Goal: Information Seeking & Learning: Learn about a topic

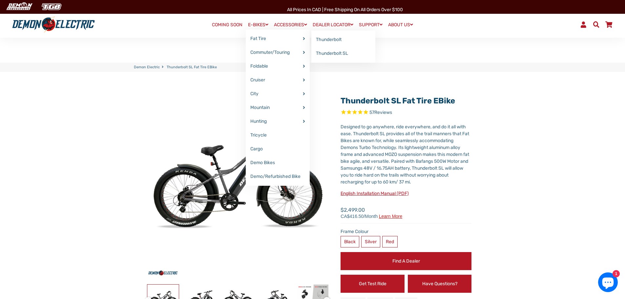
select select "******"
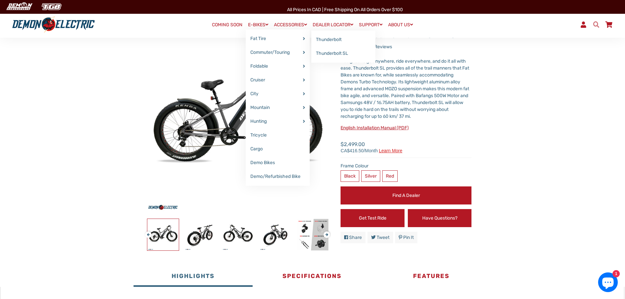
scroll to position [66, 0]
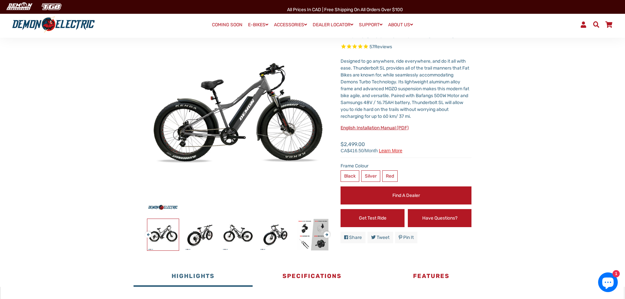
click at [596, 24] on span at bounding box center [596, 24] width 8 height 6
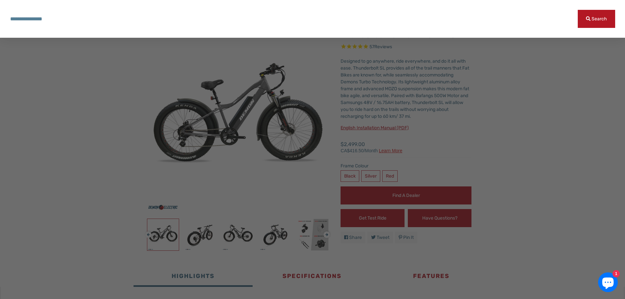
click at [324, 21] on input "Search our store" at bounding box center [294, 19] width 568 height 18
paste input "**********"
type input "**********"
click at [578, 10] on button "Search" at bounding box center [596, 19] width 37 height 18
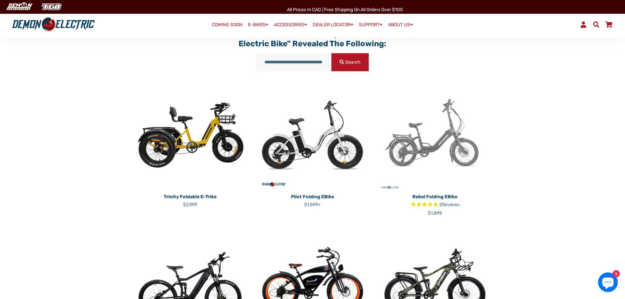
scroll to position [66, 0]
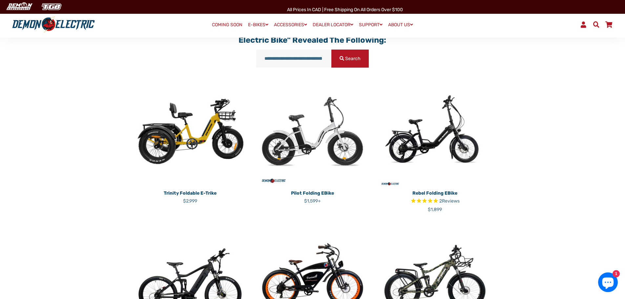
click at [322, 133] on img at bounding box center [312, 131] width 113 height 113
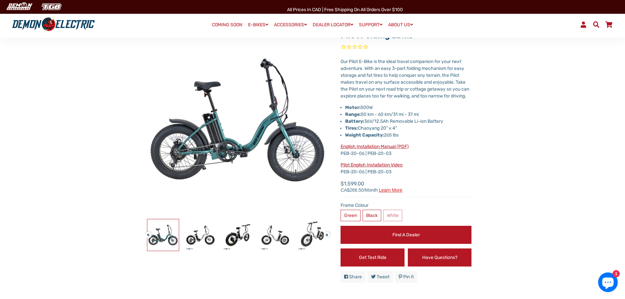
click at [327, 233] on button "Next" at bounding box center [325, 232] width 4 height 8
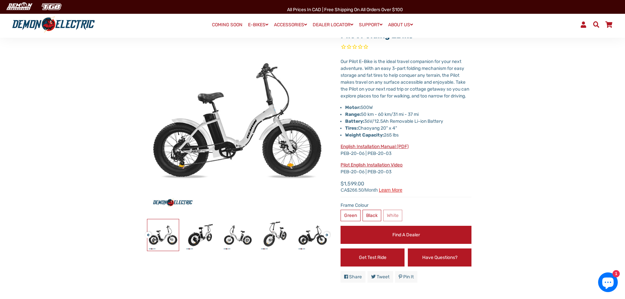
click at [327, 233] on button "Next" at bounding box center [325, 232] width 4 height 8
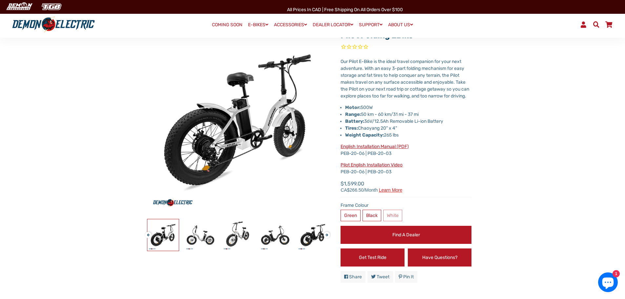
click at [149, 234] on button "Previous" at bounding box center [147, 232] width 4 height 8
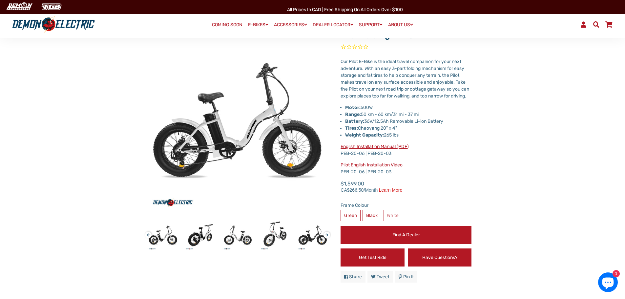
click at [148, 232] on button "Previous" at bounding box center [147, 232] width 4 height 8
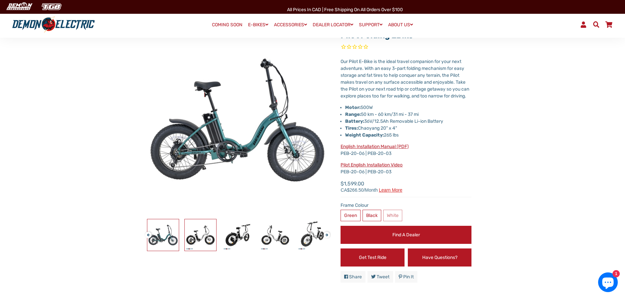
click at [198, 232] on img at bounding box center [200, 234] width 31 height 31
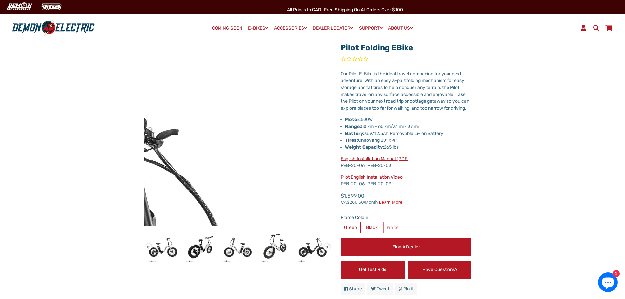
scroll to position [66, 0]
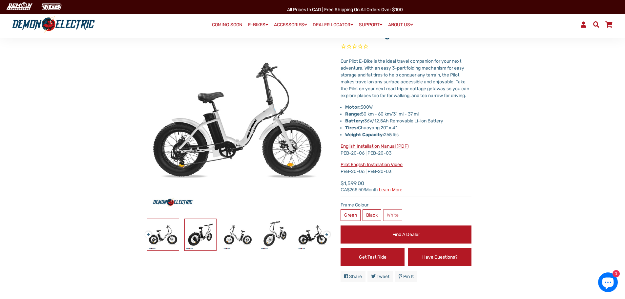
click at [208, 237] on img at bounding box center [200, 234] width 31 height 31
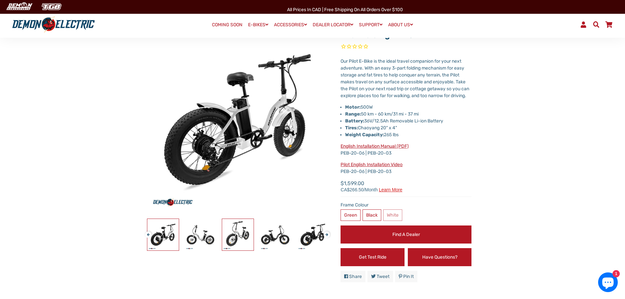
click at [238, 236] on img at bounding box center [237, 234] width 31 height 31
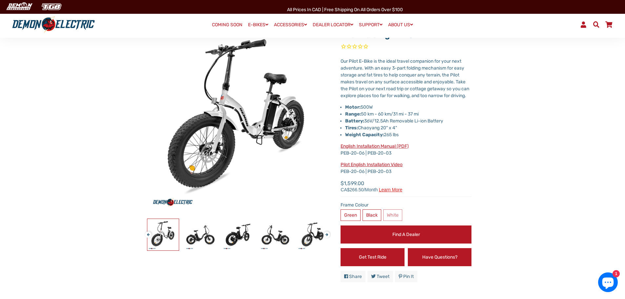
click at [149, 236] on button "Previous" at bounding box center [147, 232] width 4 height 8
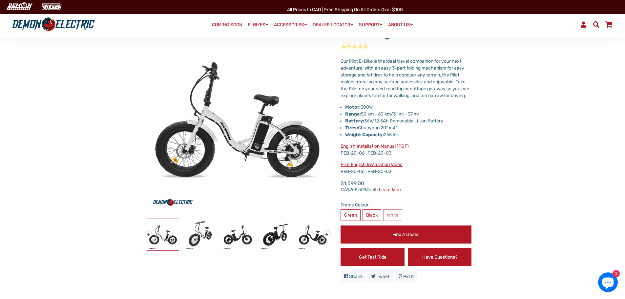
click at [149, 236] on button "Previous" at bounding box center [147, 232] width 4 height 8
click at [147, 235] on button "Previous" at bounding box center [147, 232] width 4 height 8
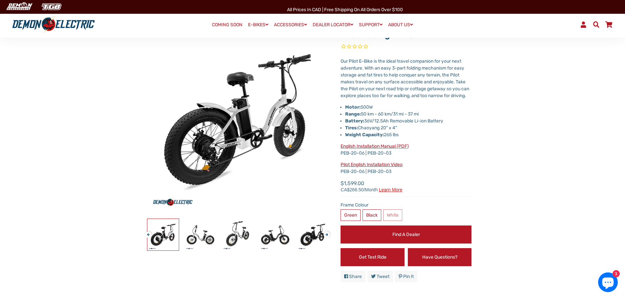
click at [148, 234] on button "Previous" at bounding box center [147, 232] width 4 height 8
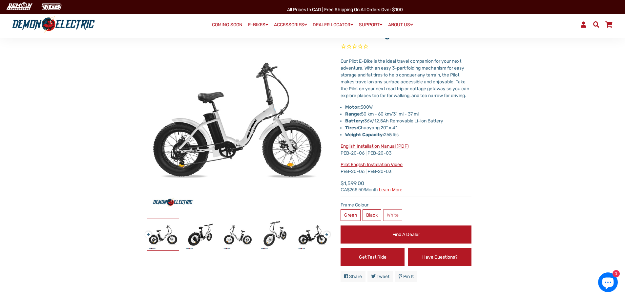
click at [148, 234] on button "Previous" at bounding box center [147, 232] width 4 height 8
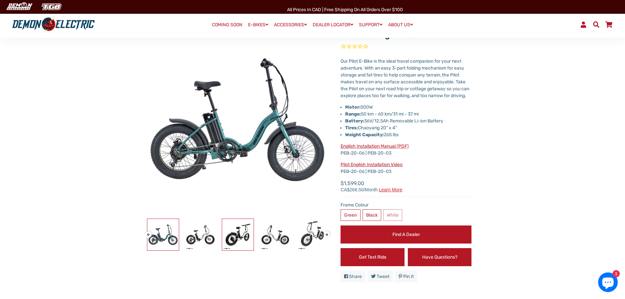
click at [222, 234] on img at bounding box center [237, 234] width 31 height 31
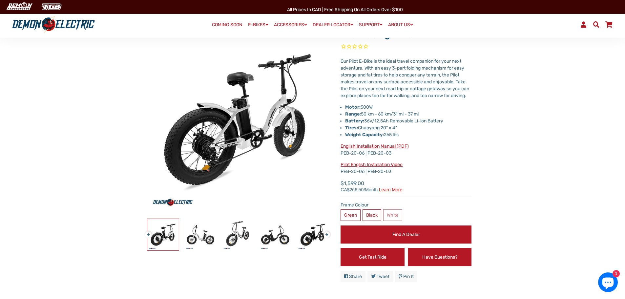
click at [149, 234] on button "Previous" at bounding box center [147, 232] width 4 height 8
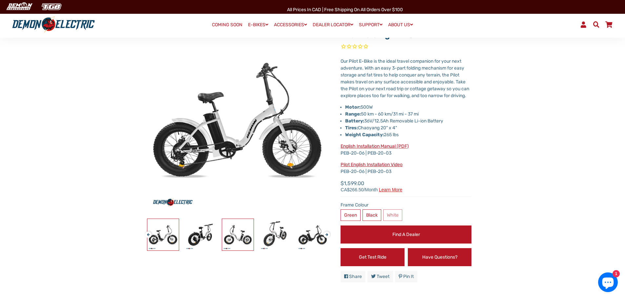
click at [238, 236] on img at bounding box center [237, 234] width 31 height 31
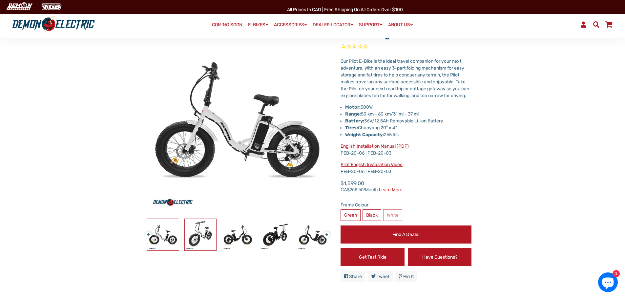
click at [207, 232] on img at bounding box center [200, 234] width 31 height 31
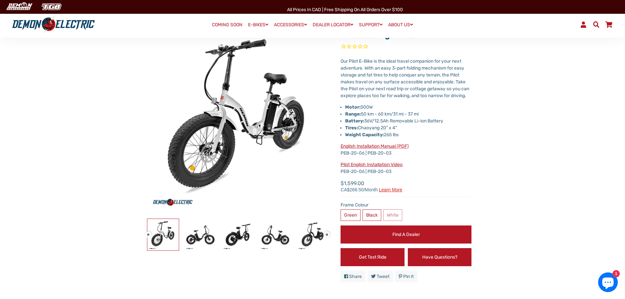
click at [327, 232] on button "Next" at bounding box center [325, 232] width 4 height 8
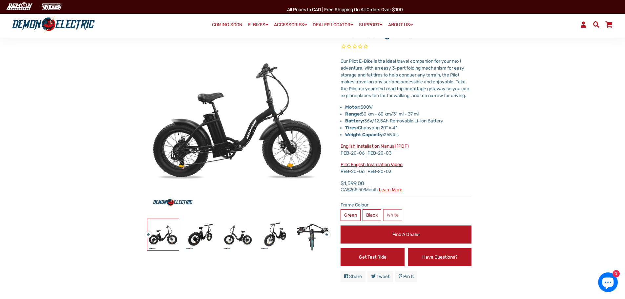
click at [327, 233] on button "Next" at bounding box center [325, 232] width 4 height 8
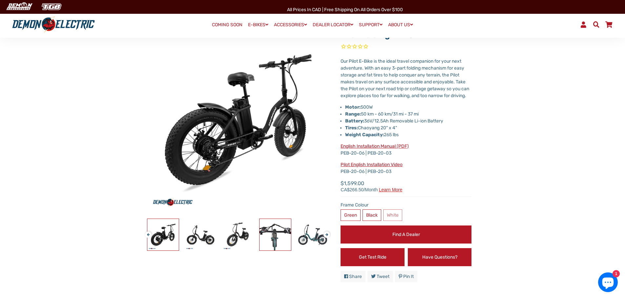
click at [277, 231] on img at bounding box center [274, 234] width 31 height 31
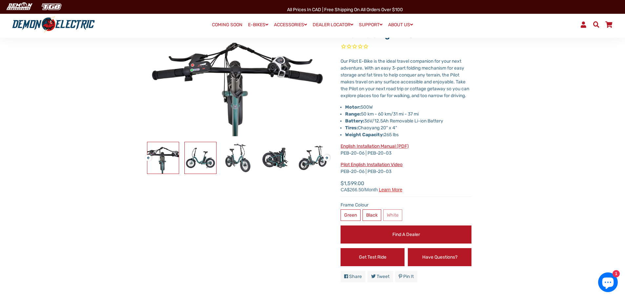
click at [196, 165] on img at bounding box center [200, 157] width 31 height 31
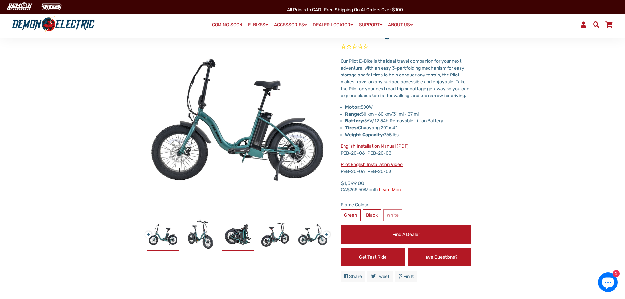
click at [246, 237] on img at bounding box center [237, 234] width 31 height 31
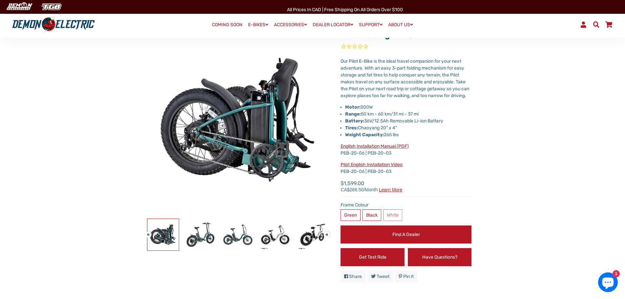
click at [219, 236] on div at bounding box center [126, 234] width 1234 height 32
click at [245, 238] on img at bounding box center [237, 234] width 31 height 31
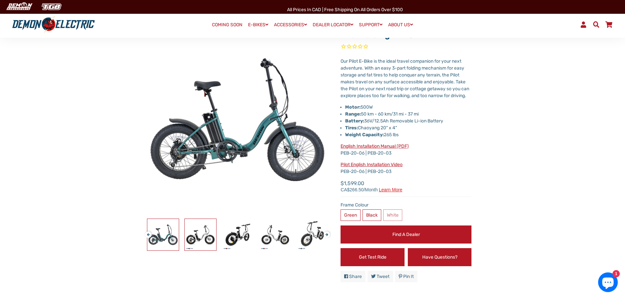
click at [200, 237] on img at bounding box center [200, 234] width 31 height 31
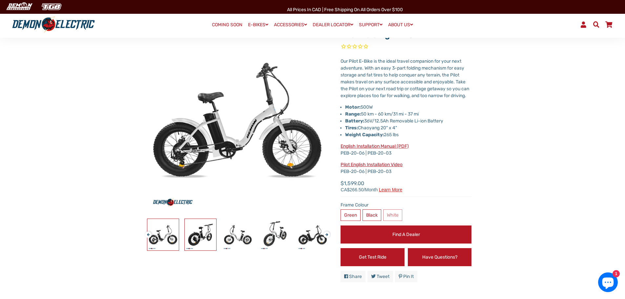
click at [206, 236] on img at bounding box center [200, 234] width 31 height 31
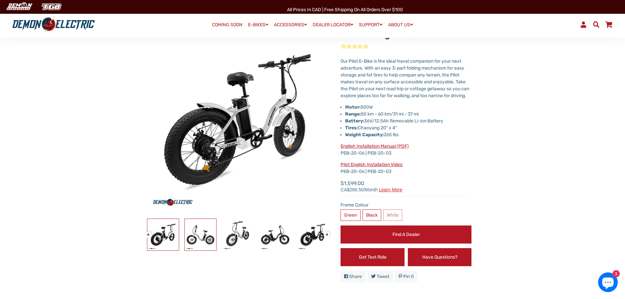
click at [207, 236] on img at bounding box center [200, 234] width 31 height 31
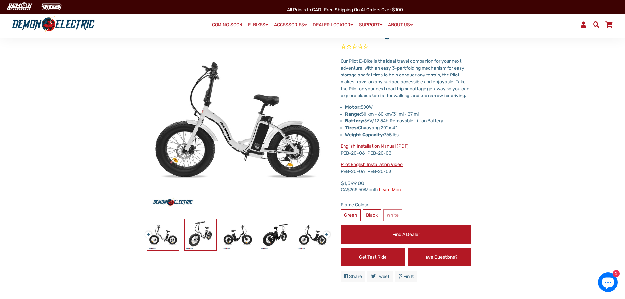
click at [207, 235] on img at bounding box center [200, 234] width 31 height 31
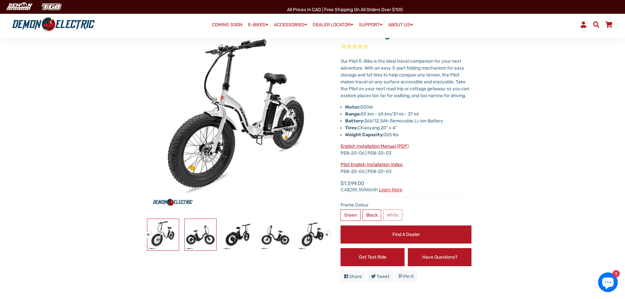
click at [202, 236] on img at bounding box center [200, 234] width 31 height 31
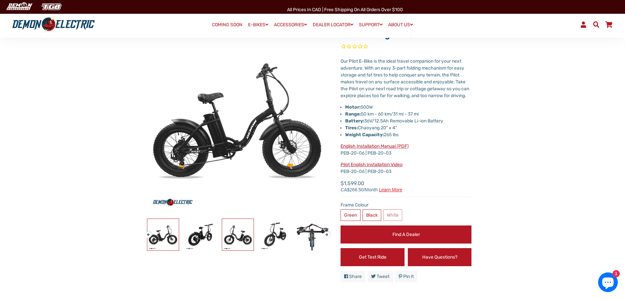
click at [224, 236] on img at bounding box center [237, 234] width 31 height 31
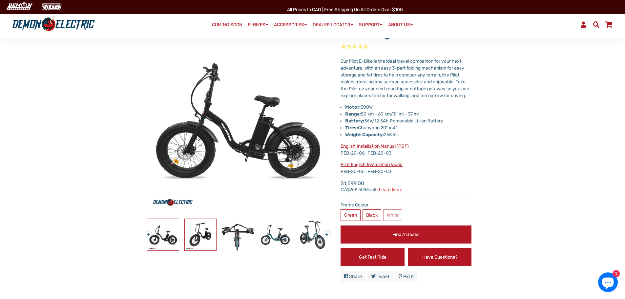
click at [198, 235] on img at bounding box center [200, 234] width 31 height 31
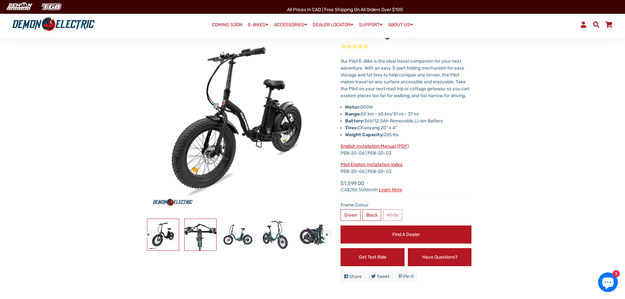
click at [197, 234] on img at bounding box center [200, 234] width 31 height 31
click at [209, 233] on img at bounding box center [200, 234] width 31 height 31
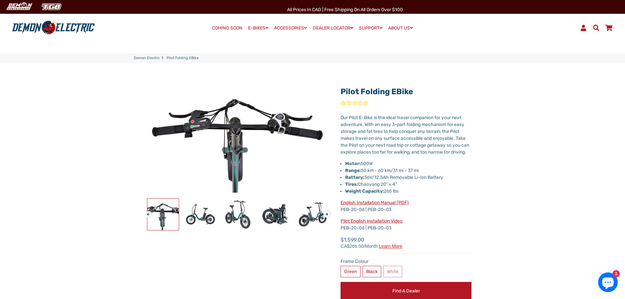
scroll to position [0, 0]
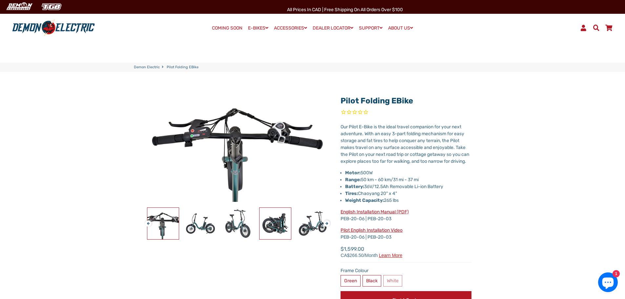
click at [271, 220] on img at bounding box center [274, 223] width 31 height 31
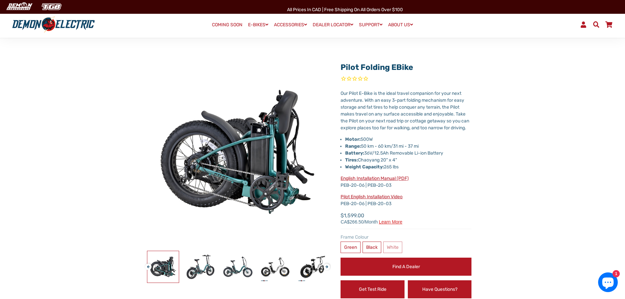
scroll to position [33, 0]
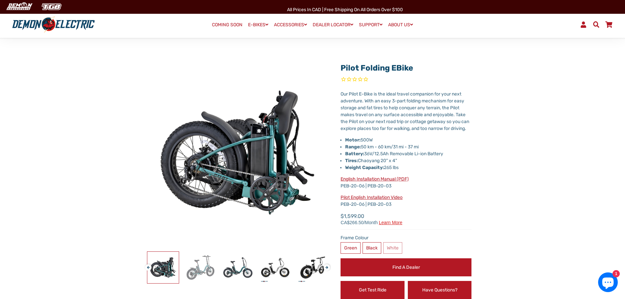
click at [209, 276] on img at bounding box center [200, 267] width 31 height 31
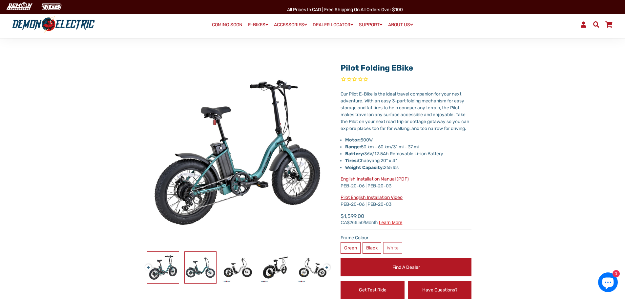
click at [193, 272] on img at bounding box center [200, 267] width 31 height 31
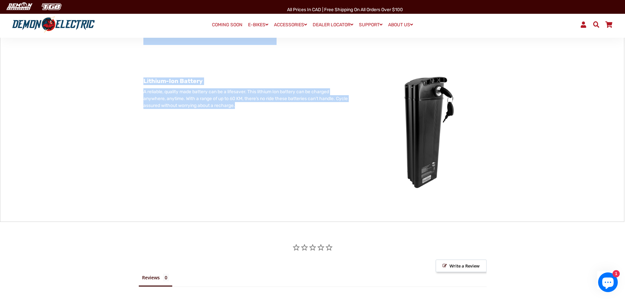
scroll to position [919, 0]
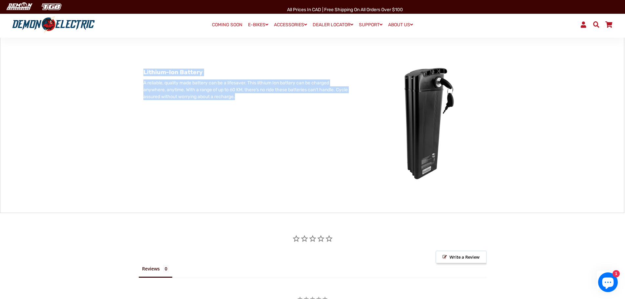
drag, startPoint x: 286, startPoint y: 126, endPoint x: 362, endPoint y: 150, distance: 80.1
copy div "LOREMIPS DOLOR SITAM Cons & adipiscin elitseddo, eiu tempori, utlaboreetd magna…"
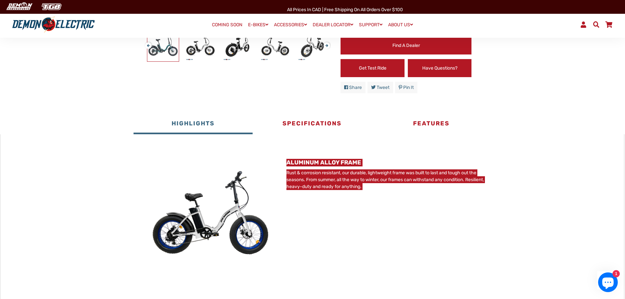
scroll to position [230, 0]
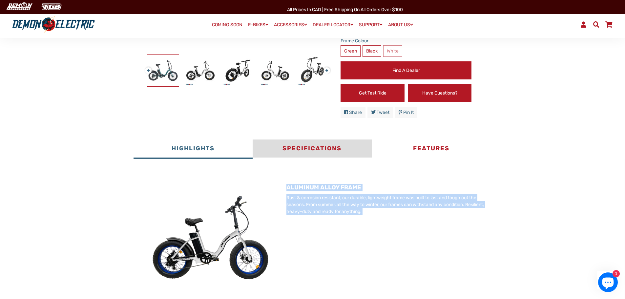
drag, startPoint x: 321, startPoint y: 161, endPoint x: 327, endPoint y: 159, distance: 5.7
click at [321, 159] on button "Specifications" at bounding box center [312, 149] width 119 height 20
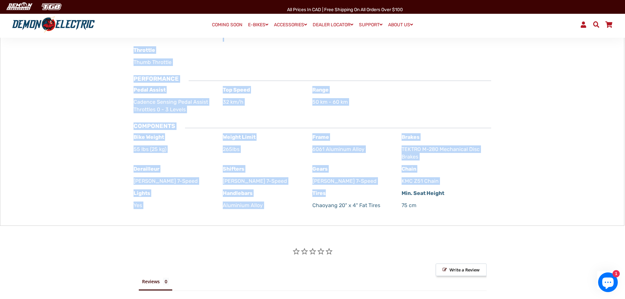
scroll to position [525, 0]
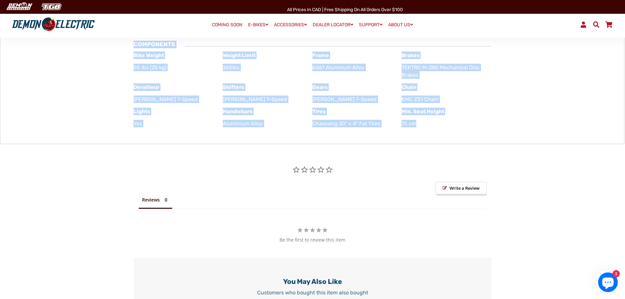
drag, startPoint x: 132, startPoint y: 182, endPoint x: 441, endPoint y: 143, distance: 311.5
click at [441, 143] on div "× ELECTRONICS Motor 500W Hub Motor Motor Type Hub Motor Motor Placement Rear Ba…" at bounding box center [312, 4] width 624 height 280
copy div "ELECTRONICS Motor 500W Hub Motor Motor Type Hub Motor Motor Placement Rear Batt…"
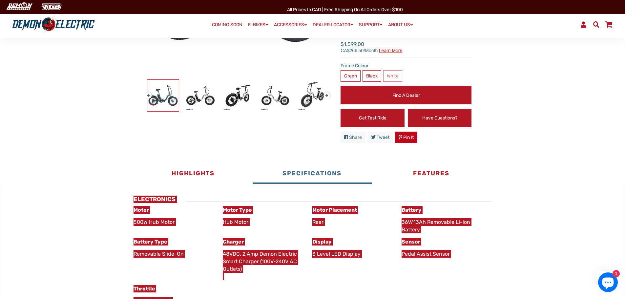
scroll to position [197, 0]
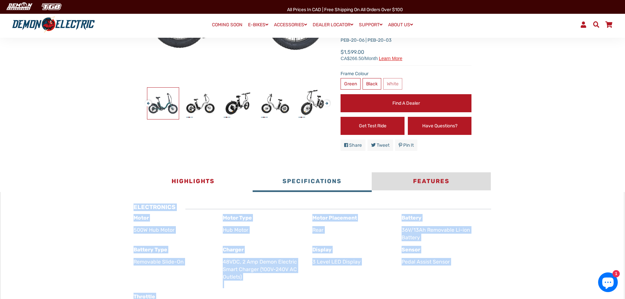
click at [432, 191] on button "Features" at bounding box center [431, 182] width 119 height 20
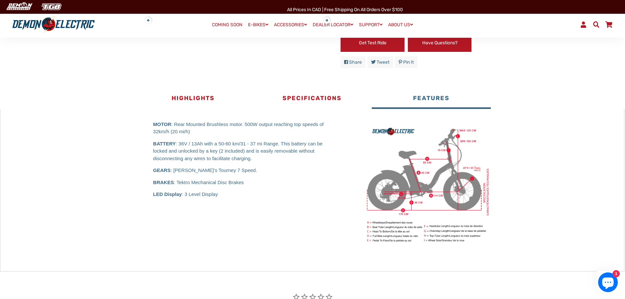
scroll to position [295, 0]
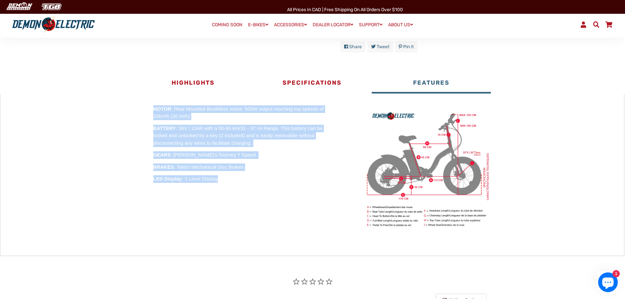
drag, startPoint x: 147, startPoint y: 113, endPoint x: 237, endPoint y: 187, distance: 116.3
click at [237, 183] on div "MOTOR : Rear Mounted Brushless motor. 500W output reaching top speeds of 32km/h…" at bounding box center [245, 143] width 205 height 77
copy div "MOTOR : Rear Mounted Brushless motor. 500W output reaching top speeds of 32km/h…"
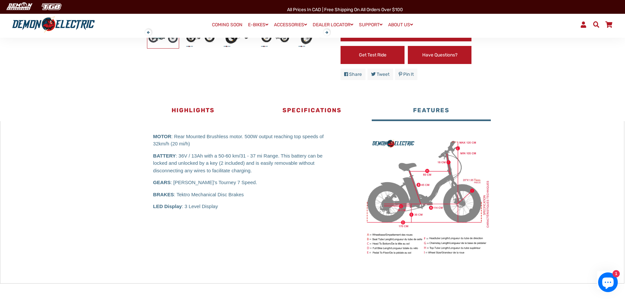
scroll to position [260, 0]
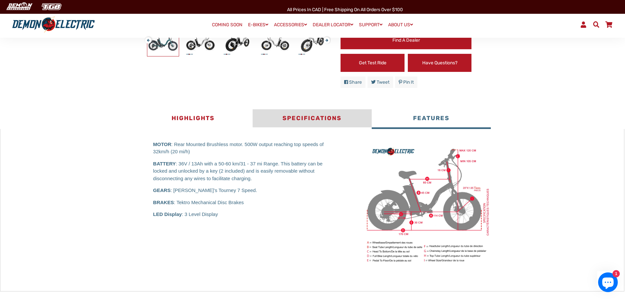
click at [320, 129] on button "Specifications" at bounding box center [312, 119] width 119 height 20
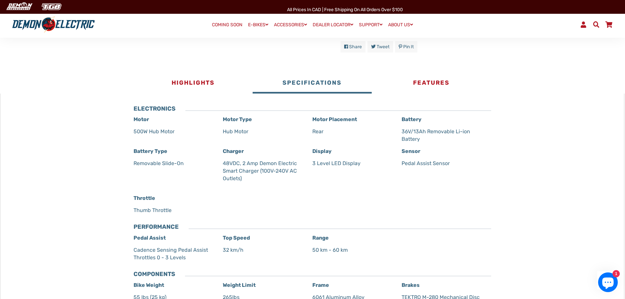
scroll to position [293, 0]
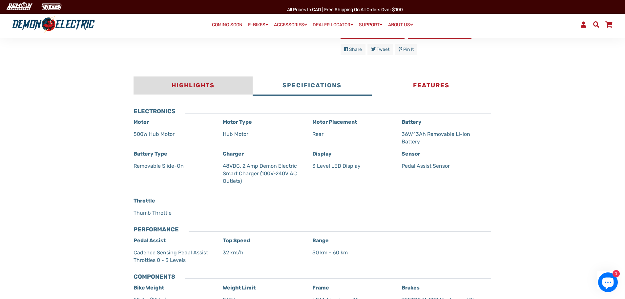
click at [205, 93] on button "Highlights" at bounding box center [193, 86] width 119 height 20
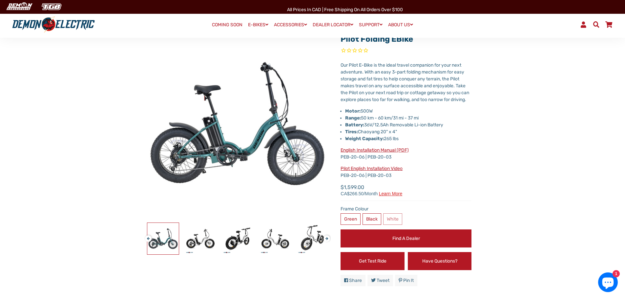
scroll to position [63, 0]
